Goal: Information Seeking & Learning: Learn about a topic

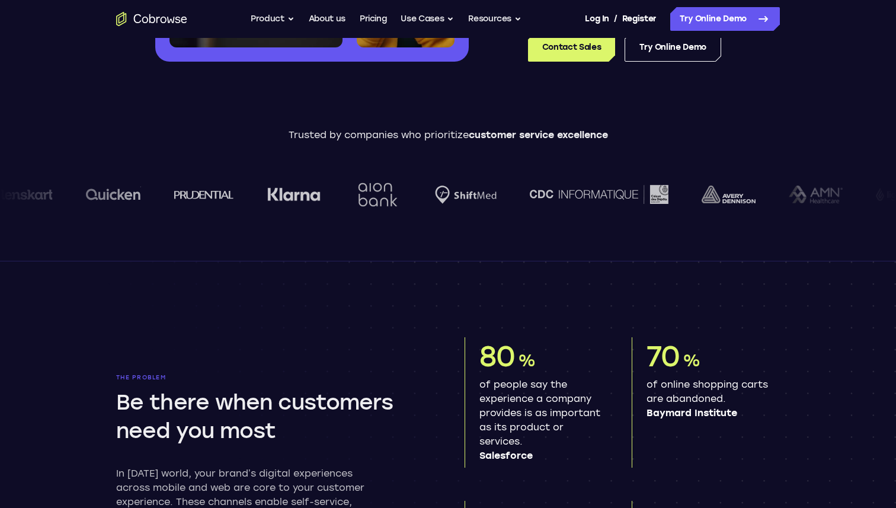
scroll to position [343, 0]
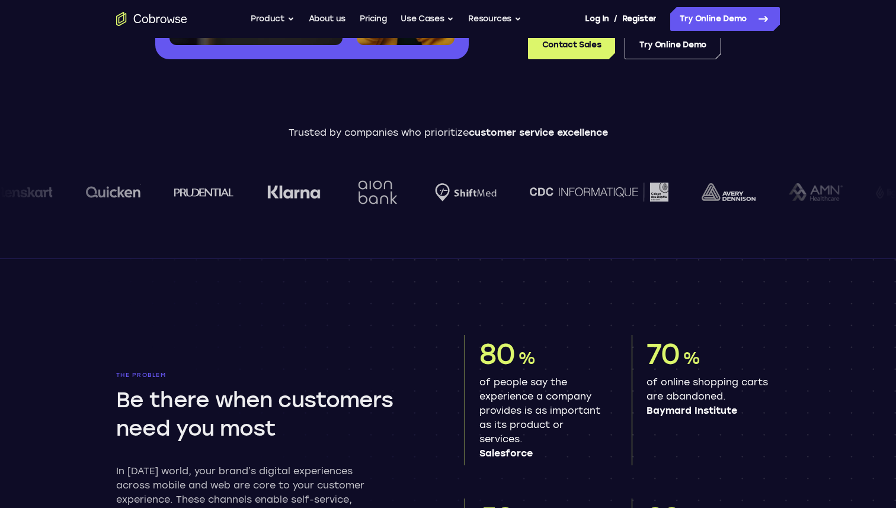
click at [370, 260] on section "The problem Be there when customers need you most In today’s world, your brand’…" at bounding box center [448, 465] width 758 height 412
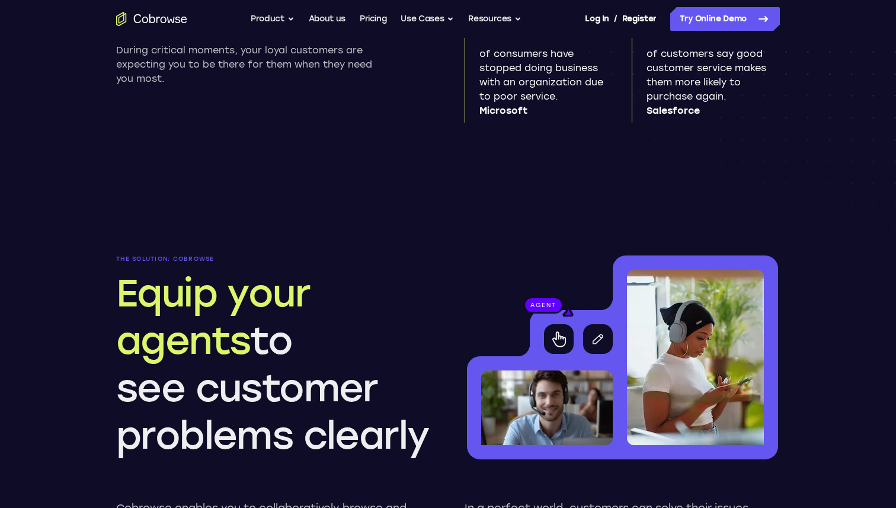
scroll to position [692, 0]
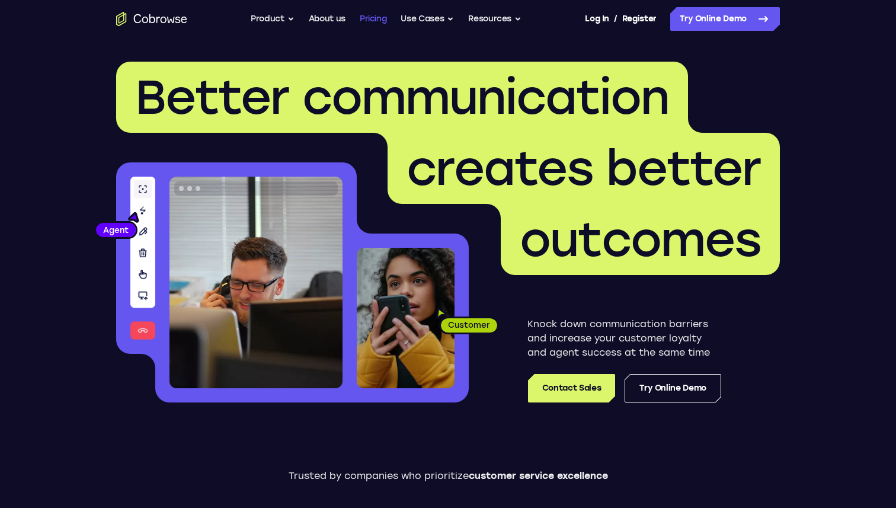
click at [366, 23] on link "Pricing" at bounding box center [373, 19] width 27 height 24
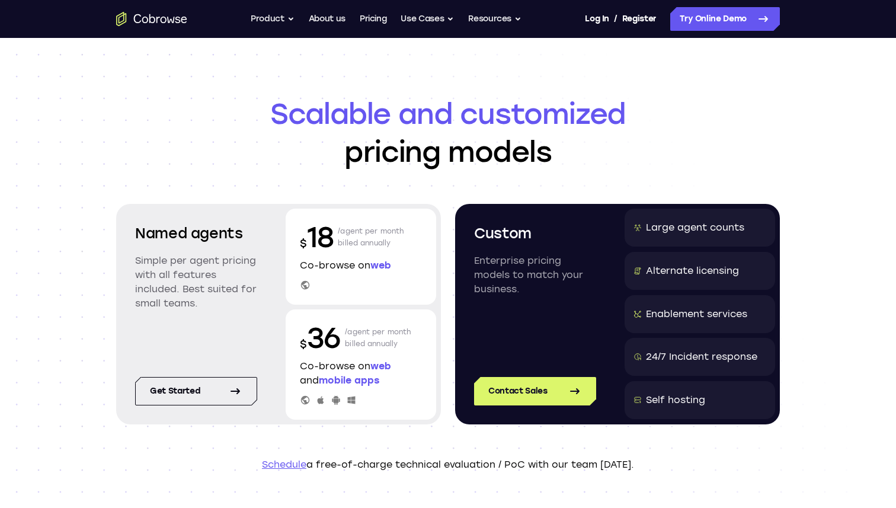
click at [304, 283] on icon at bounding box center [305, 285] width 11 height 11
click at [317, 282] on div at bounding box center [361, 285] width 122 height 11
click at [190, 393] on link "Get started" at bounding box center [196, 391] width 122 height 28
click at [380, 23] on link "Pricing" at bounding box center [373, 19] width 27 height 24
click at [380, 263] on span "web" at bounding box center [380, 264] width 21 height 11
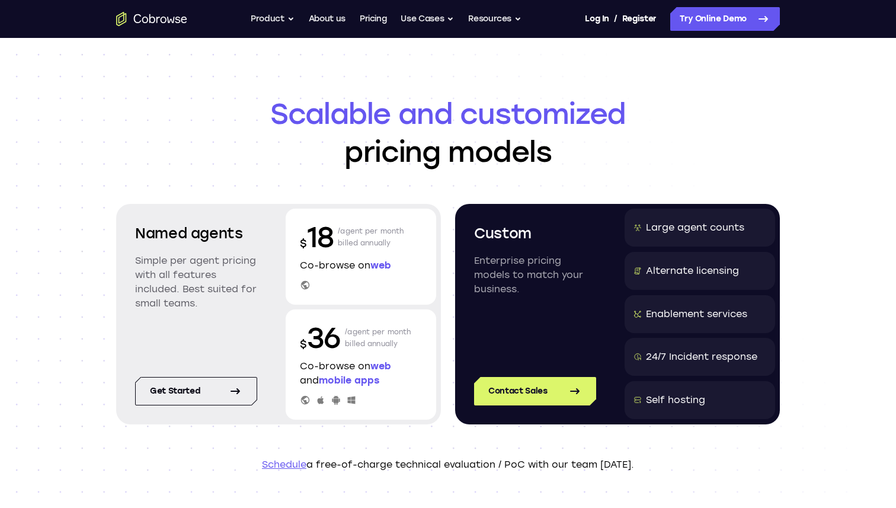
click at [293, 282] on div "$ 18 /agent per month billed annually Co-browse on web" at bounding box center [361, 257] width 150 height 96
click at [501, 390] on link "Contact Sales" at bounding box center [535, 391] width 122 height 28
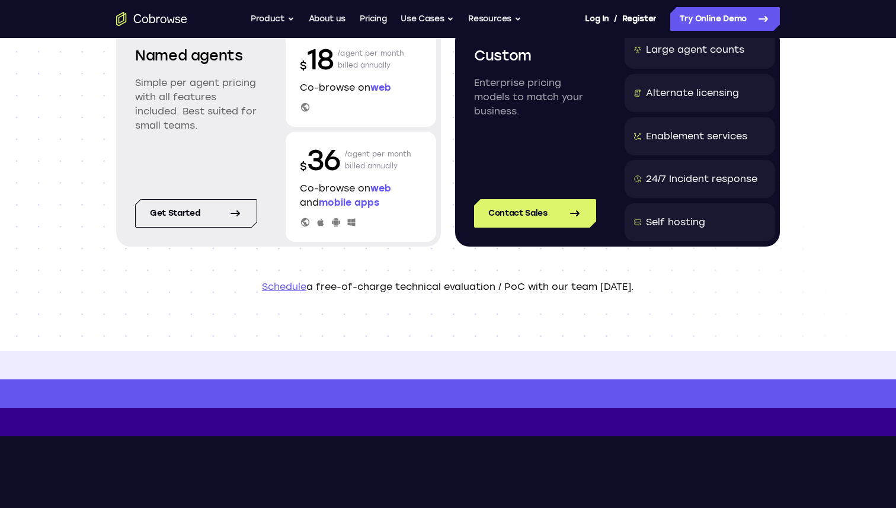
scroll to position [182, 0]
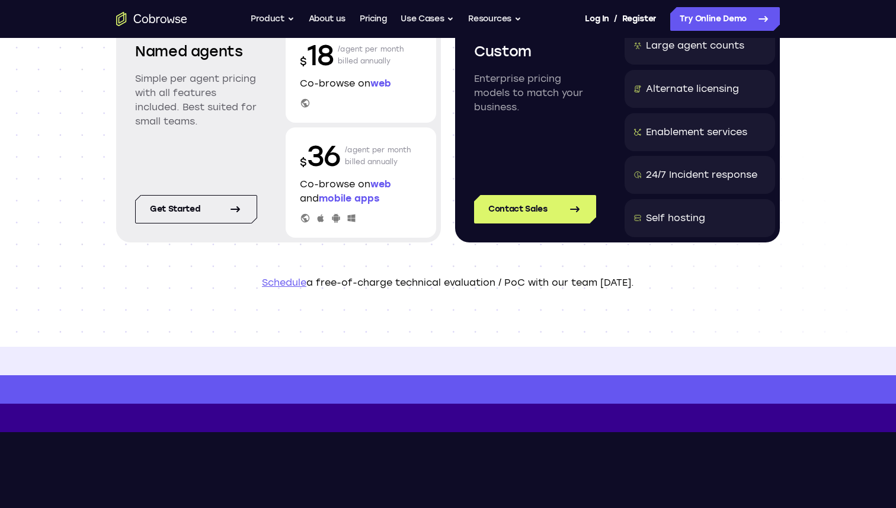
click at [319, 216] on icon at bounding box center [321, 218] width 7 height 8
click at [303, 217] on icon at bounding box center [305, 218] width 8 height 8
click at [334, 217] on icon at bounding box center [336, 217] width 8 height 9
click at [357, 217] on div at bounding box center [361, 218] width 122 height 11
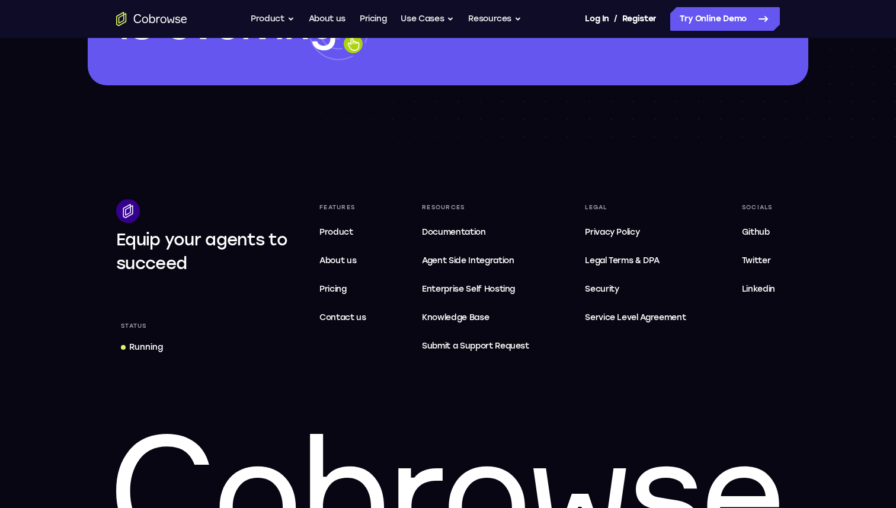
scroll to position [1748, 0]
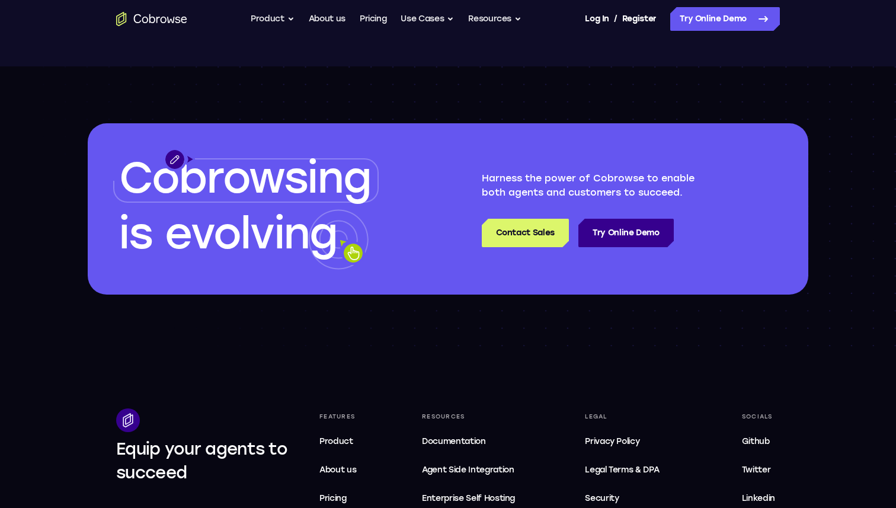
click at [283, 219] on span "evolving" at bounding box center [251, 233] width 172 height 51
click at [310, 187] on span "Cobrowsing" at bounding box center [244, 177] width 251 height 51
click at [308, 229] on icon at bounding box center [338, 239] width 60 height 60
click at [550, 185] on p "Harness the power of Cobrowse to enable both agents and customers to succeed." at bounding box center [601, 185] width 238 height 28
drag, startPoint x: 506, startPoint y: 184, endPoint x: 650, endPoint y: 193, distance: 144.2
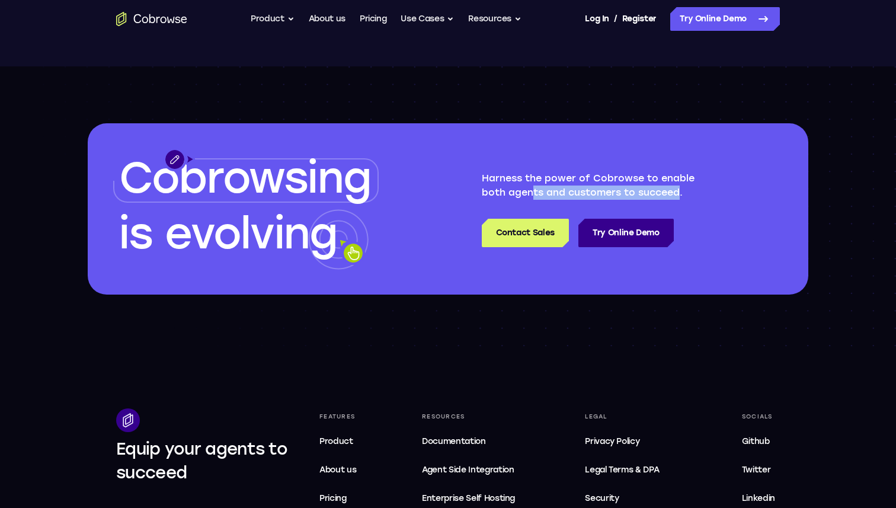
click at [650, 193] on p "Harness the power of Cobrowse to enable both agents and customers to succeed." at bounding box center [601, 185] width 238 height 28
click at [503, 169] on div "Harness the power of Cobrowse to enable both agents and customers to succeed. C…" at bounding box center [645, 208] width 327 height 171
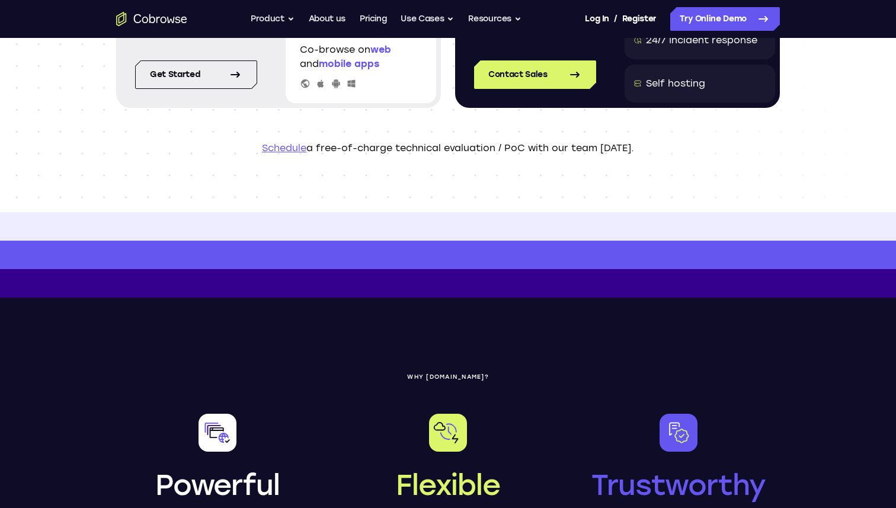
scroll to position [0, 0]
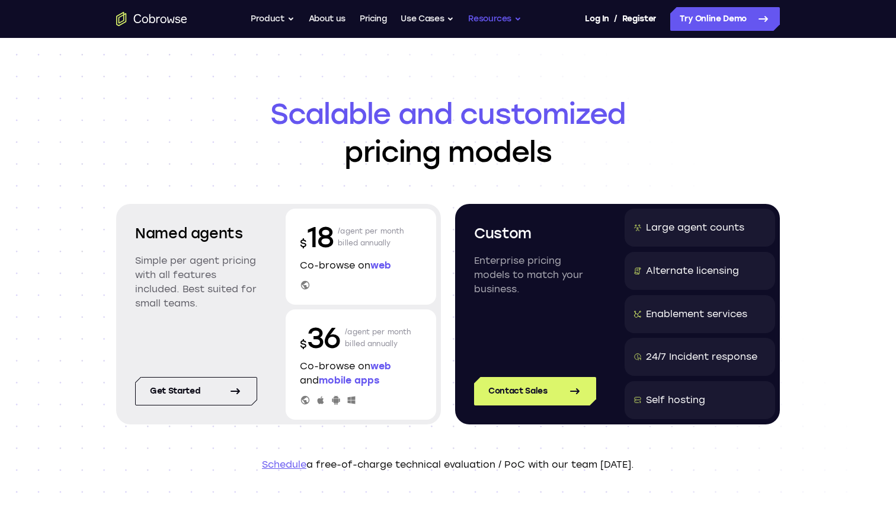
click at [500, 15] on button "Resources" at bounding box center [494, 19] width 53 height 24
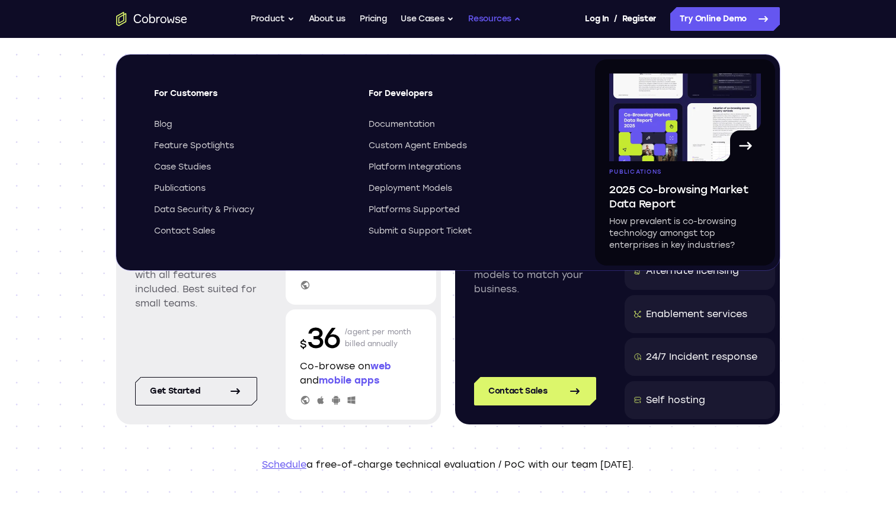
click at [500, 15] on button "Resources" at bounding box center [494, 19] width 53 height 24
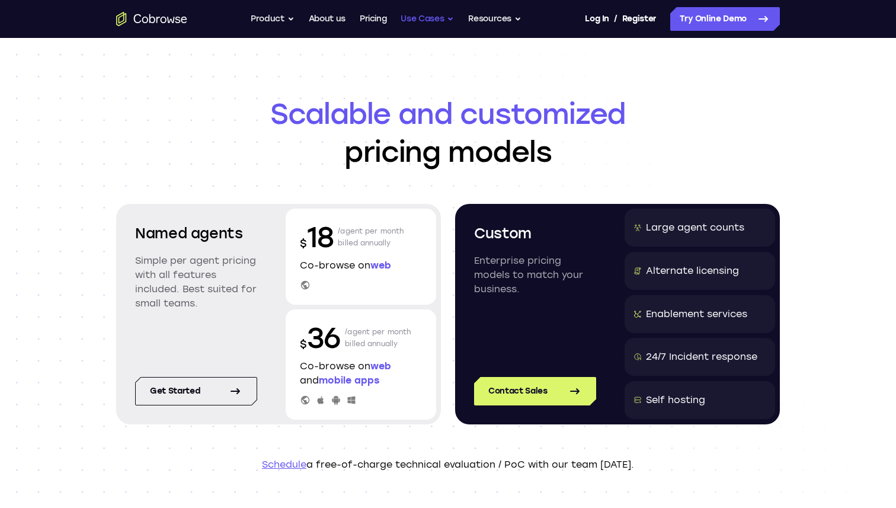
click at [425, 23] on button "Use Cases" at bounding box center [426, 19] width 53 height 24
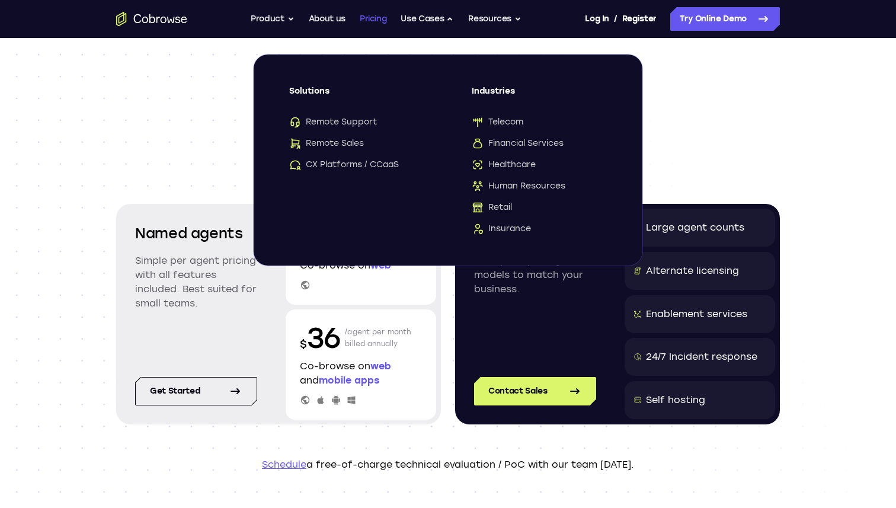
click at [377, 20] on link "Pricing" at bounding box center [373, 19] width 27 height 24
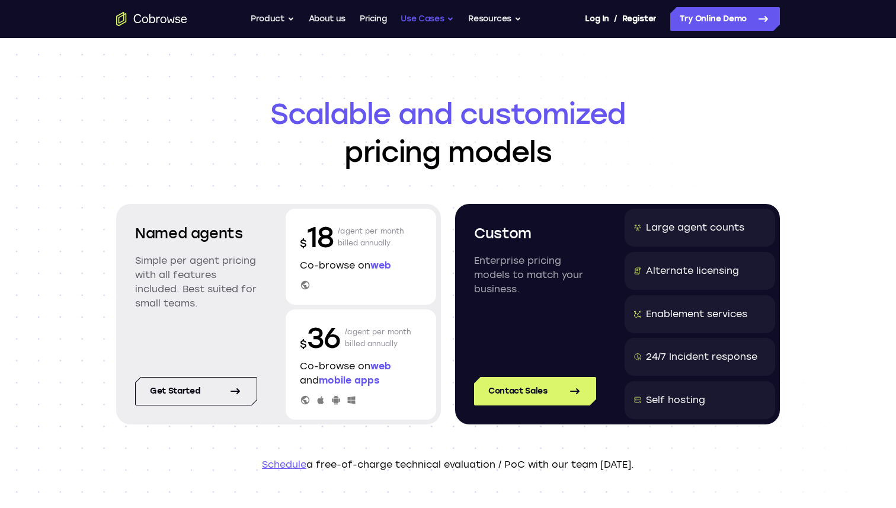
click at [425, 13] on button "Use Cases" at bounding box center [426, 19] width 53 height 24
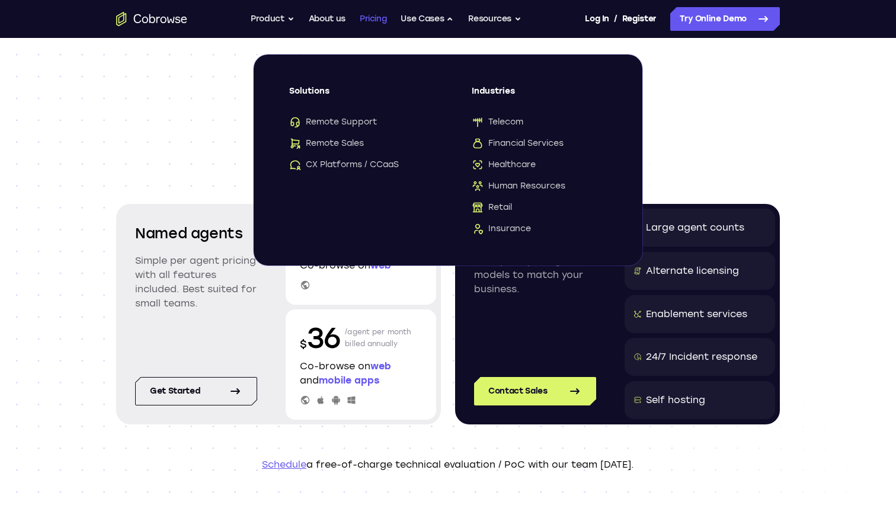
click at [361, 21] on link "Pricing" at bounding box center [373, 19] width 27 height 24
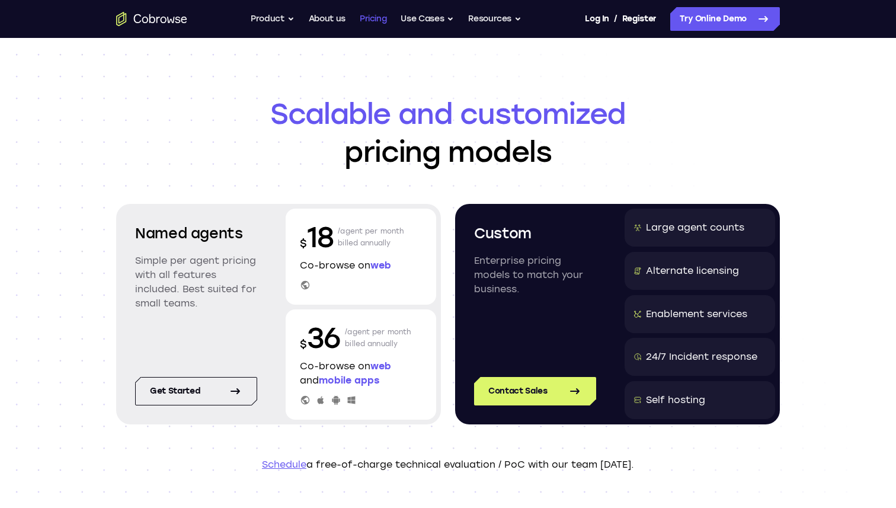
click at [370, 20] on link "Pricing" at bounding box center [373, 19] width 27 height 24
click at [223, 385] on link "Get started" at bounding box center [196, 391] width 122 height 28
